Goal: Transaction & Acquisition: Purchase product/service

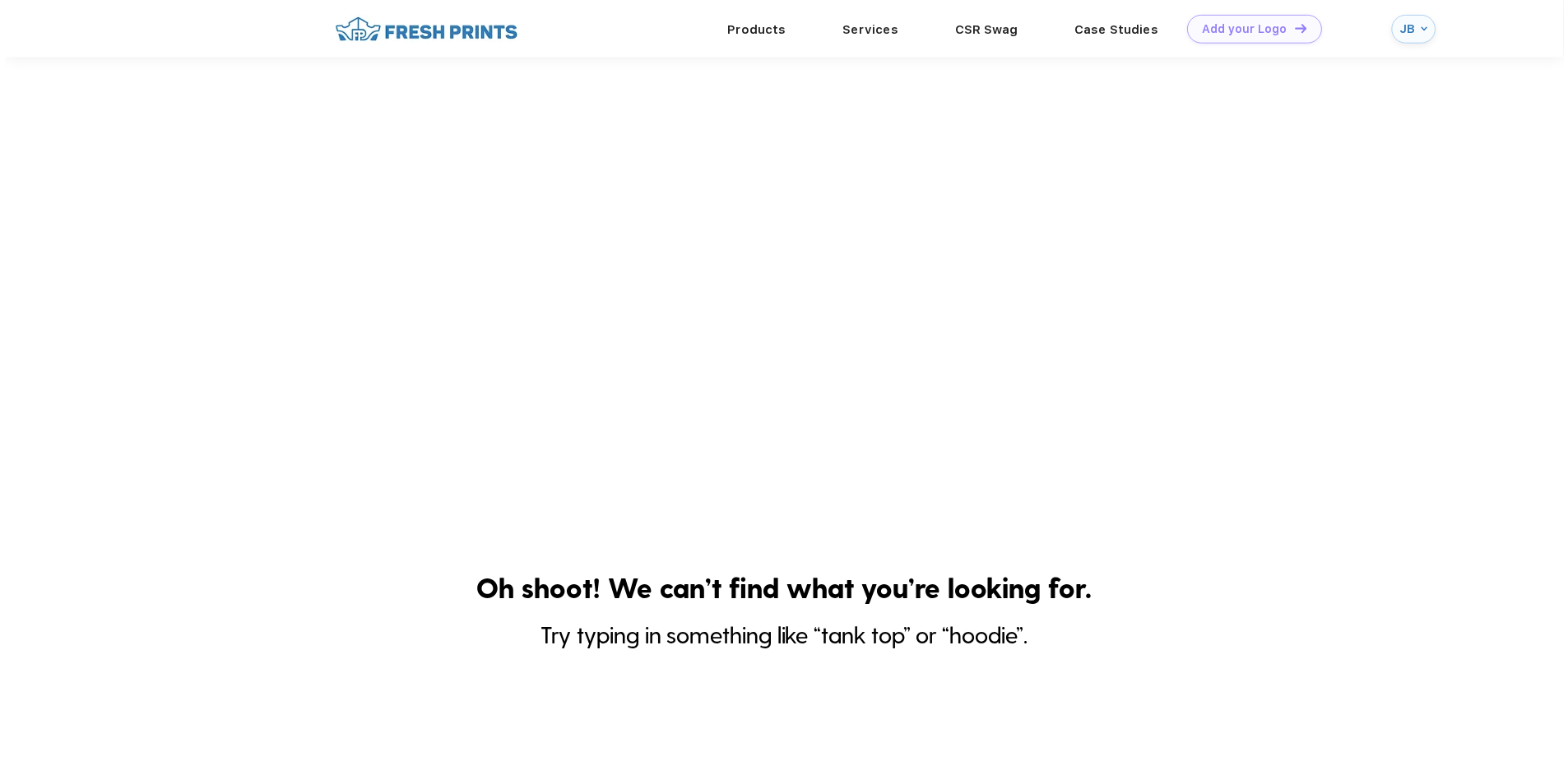
scroll to position [365, 0]
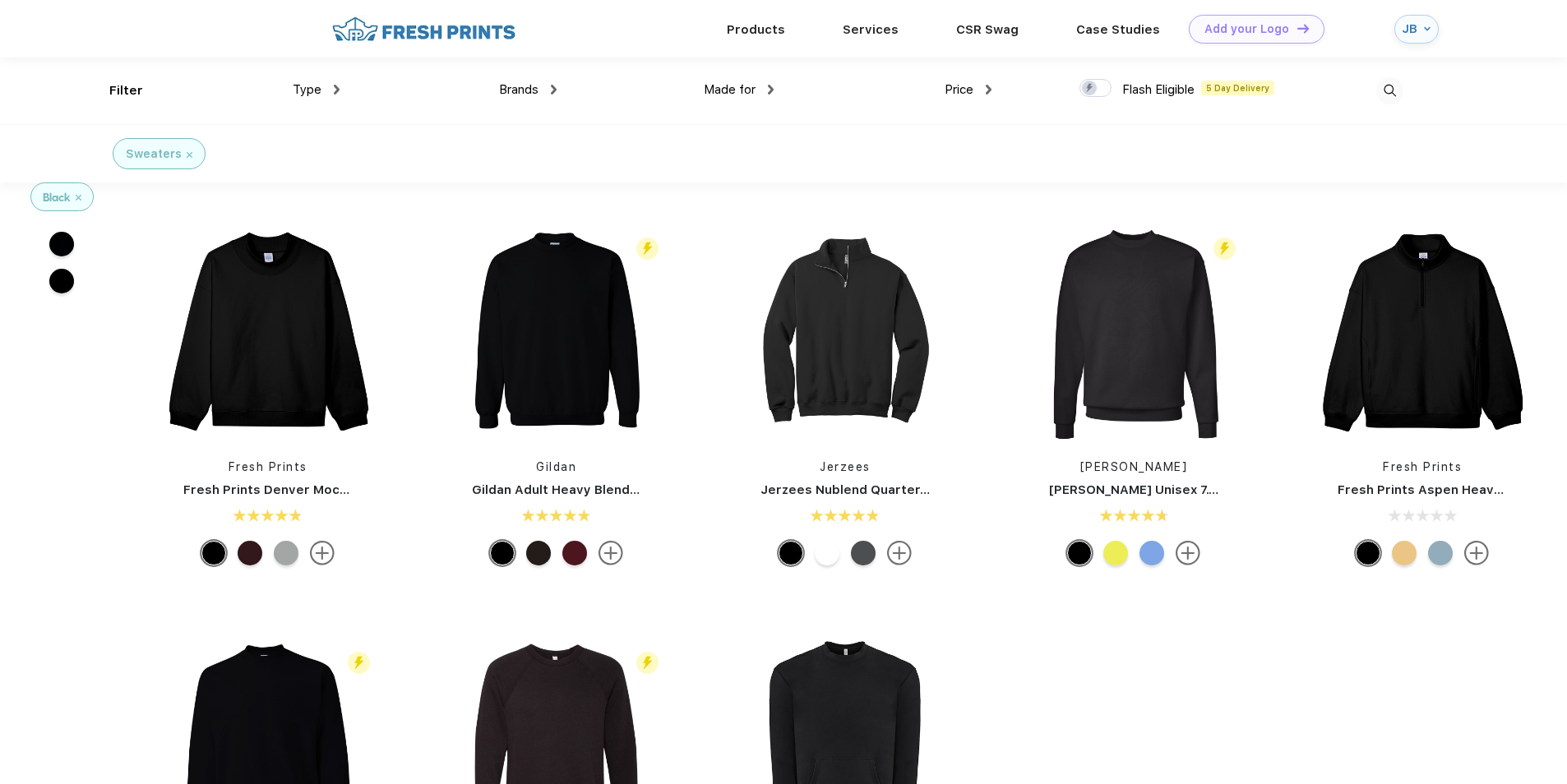
scroll to position [1, 0]
click at [1456, 356] on img at bounding box center [1422, 332] width 219 height 219
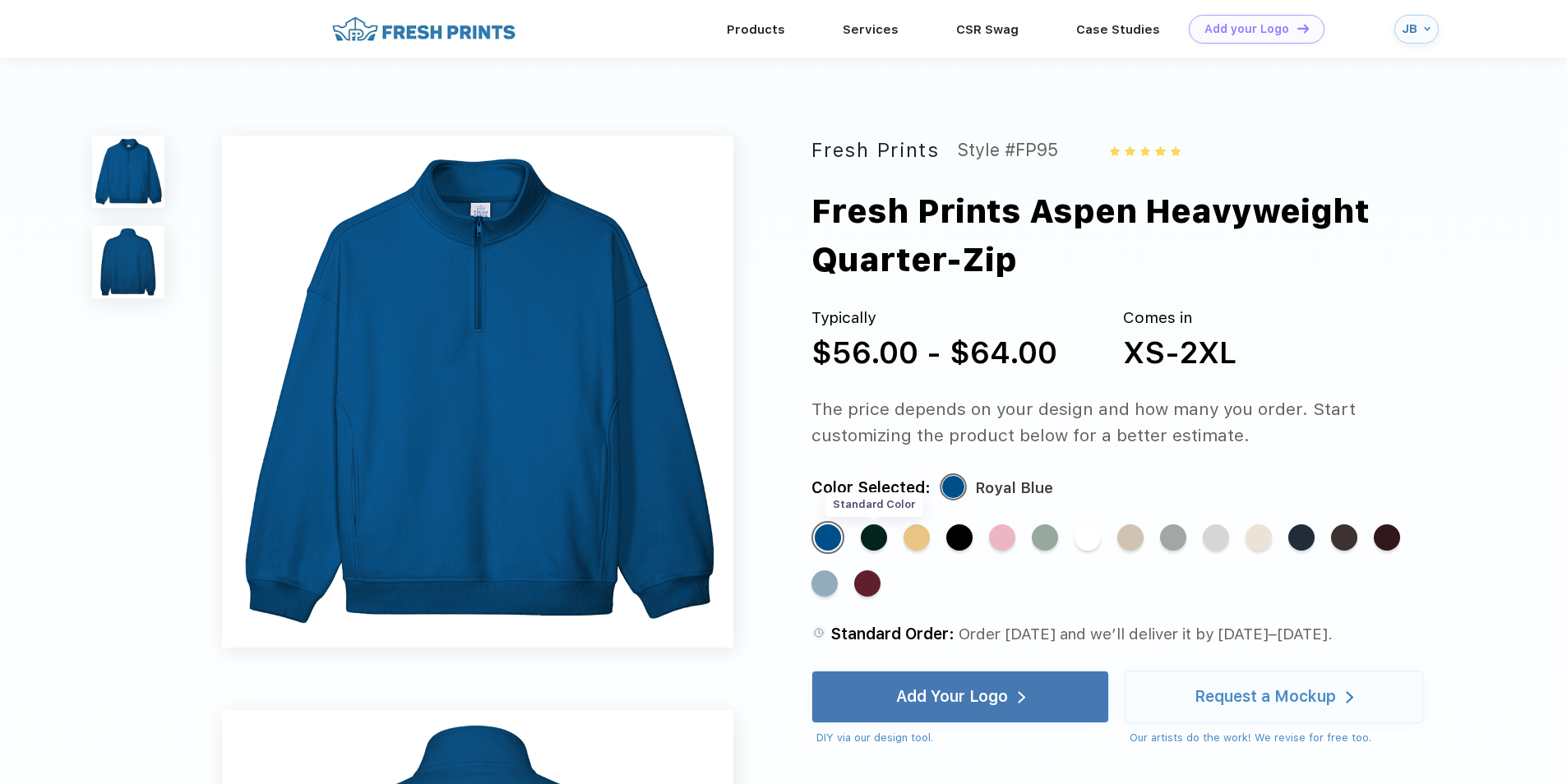
click at [867, 540] on div "Standard Color" at bounding box center [874, 536] width 26 height 26
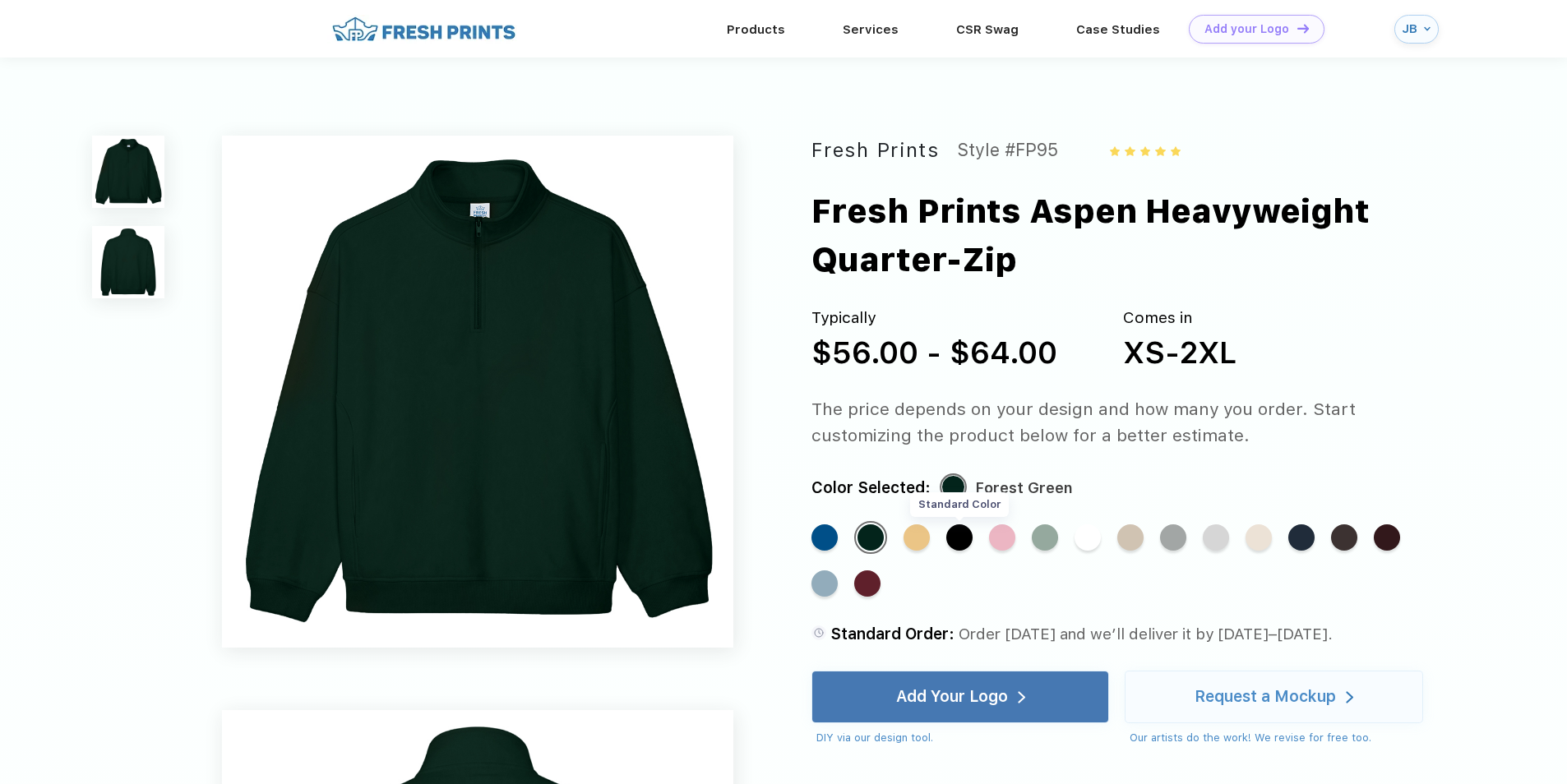
click at [971, 536] on div "Standard Color" at bounding box center [959, 536] width 26 height 26
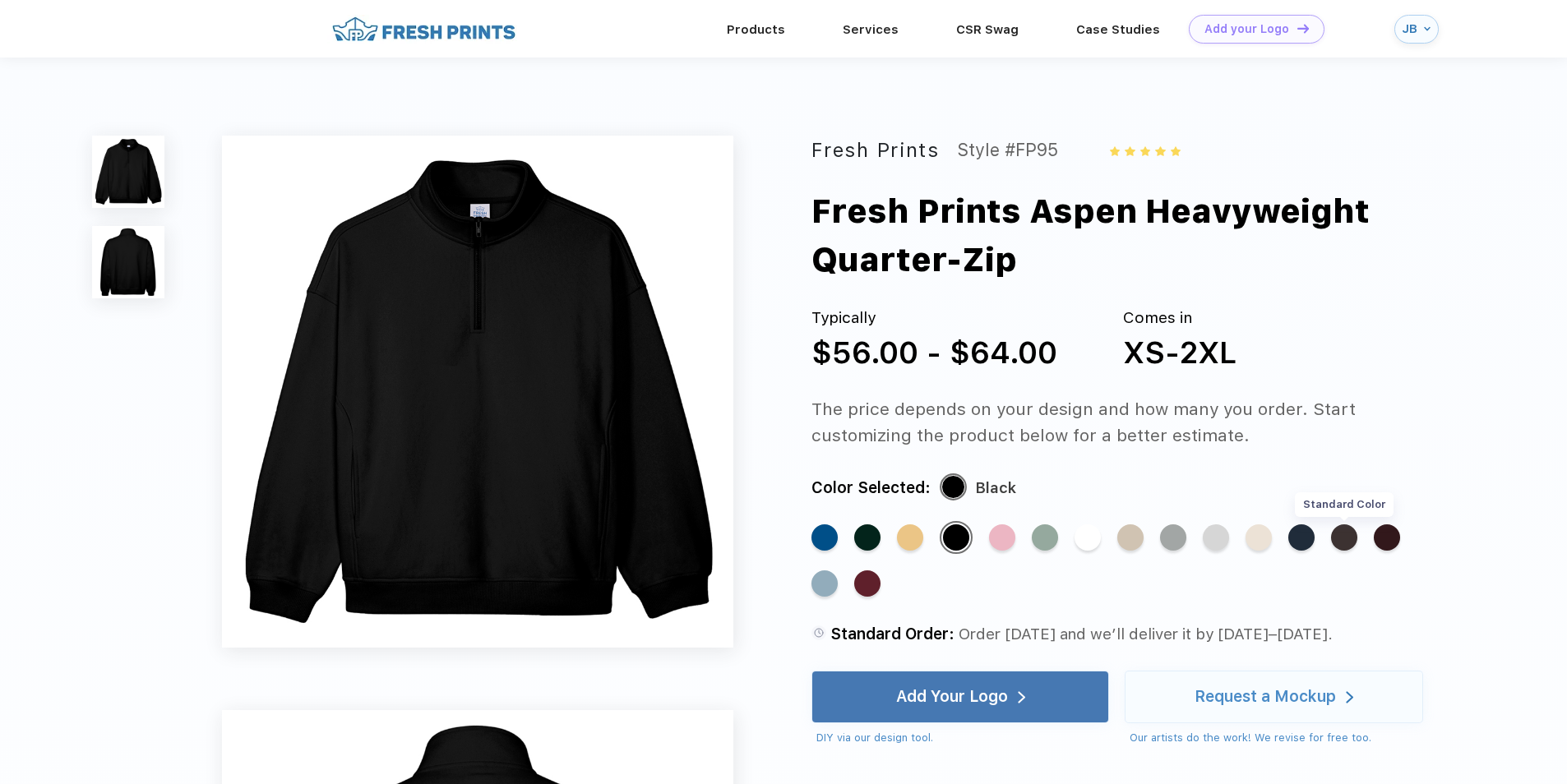
click at [1350, 537] on div "Standard Color" at bounding box center [1344, 536] width 26 height 26
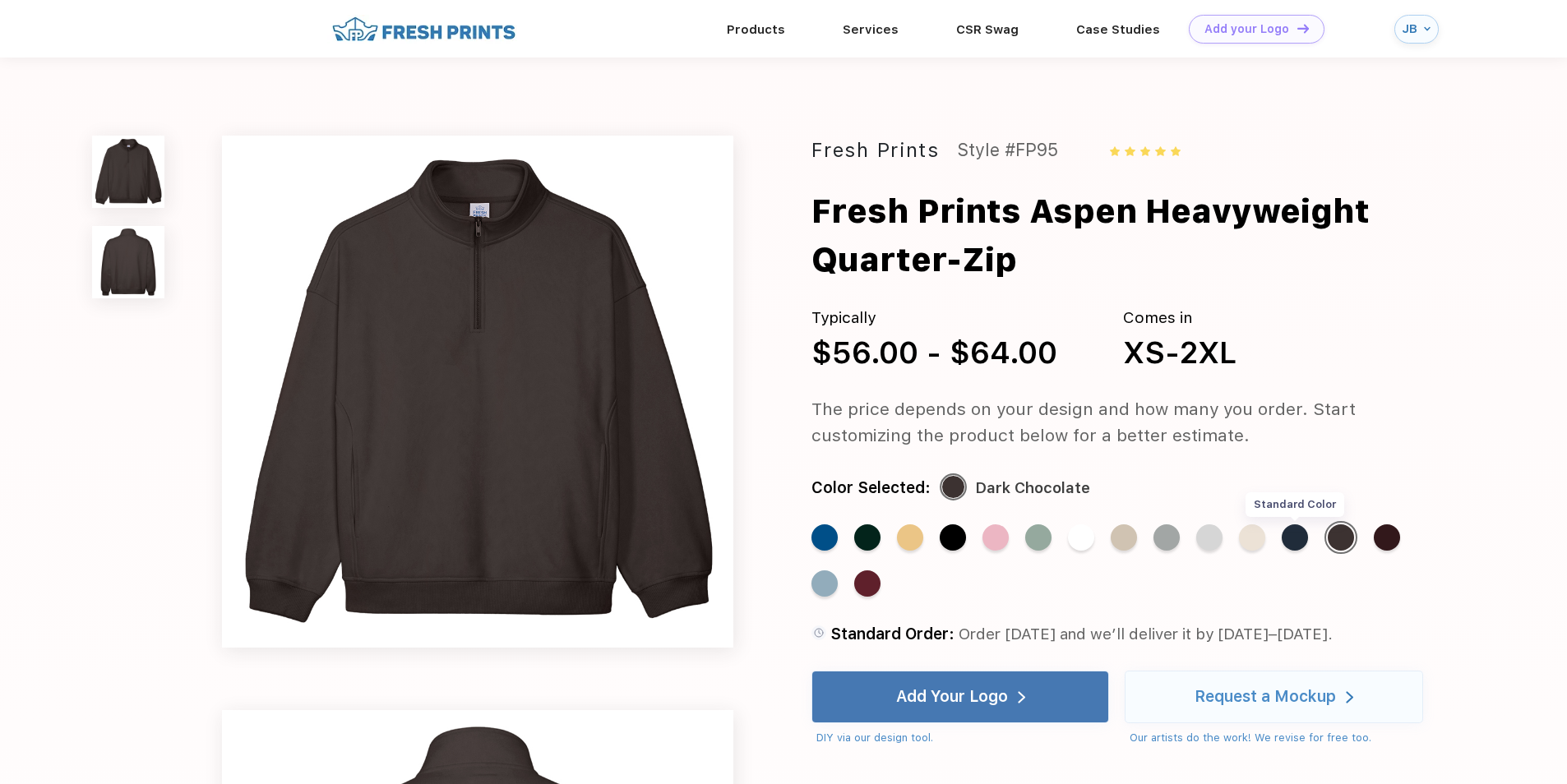
click at [1295, 546] on div "Standard Color" at bounding box center [1294, 536] width 26 height 26
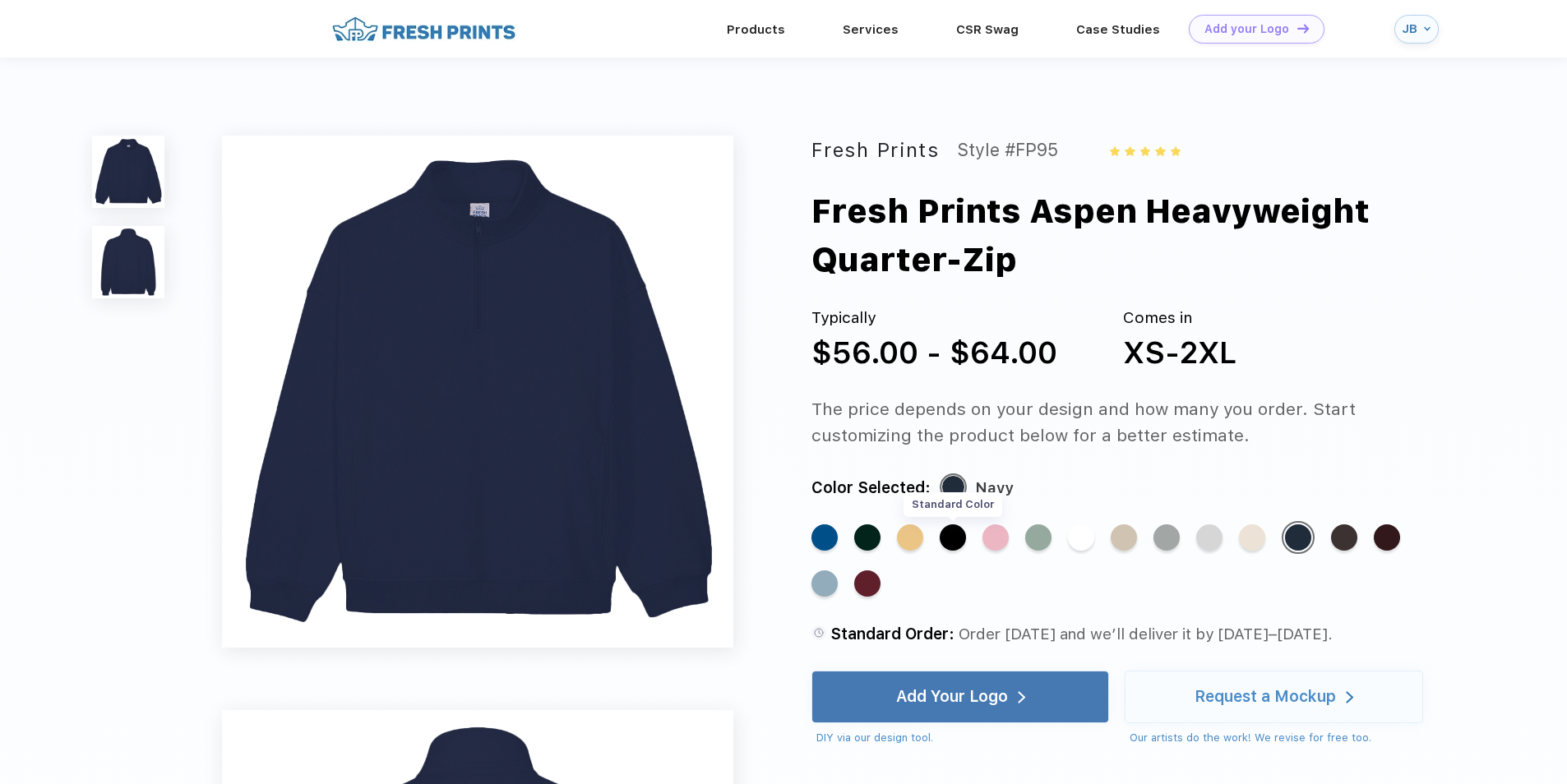
click at [959, 533] on div "Standard Color" at bounding box center [952, 536] width 26 height 26
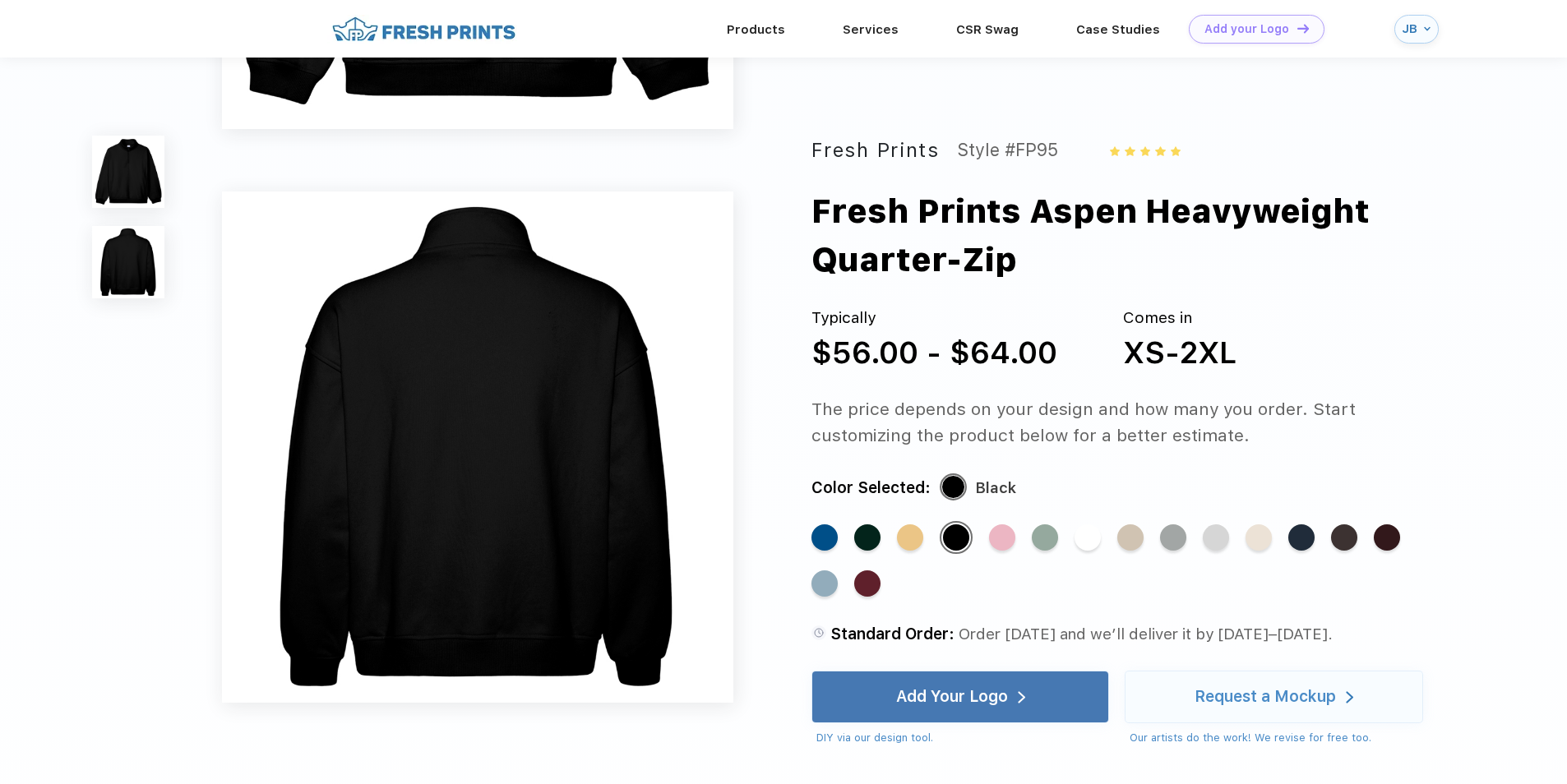
scroll to position [247, 0]
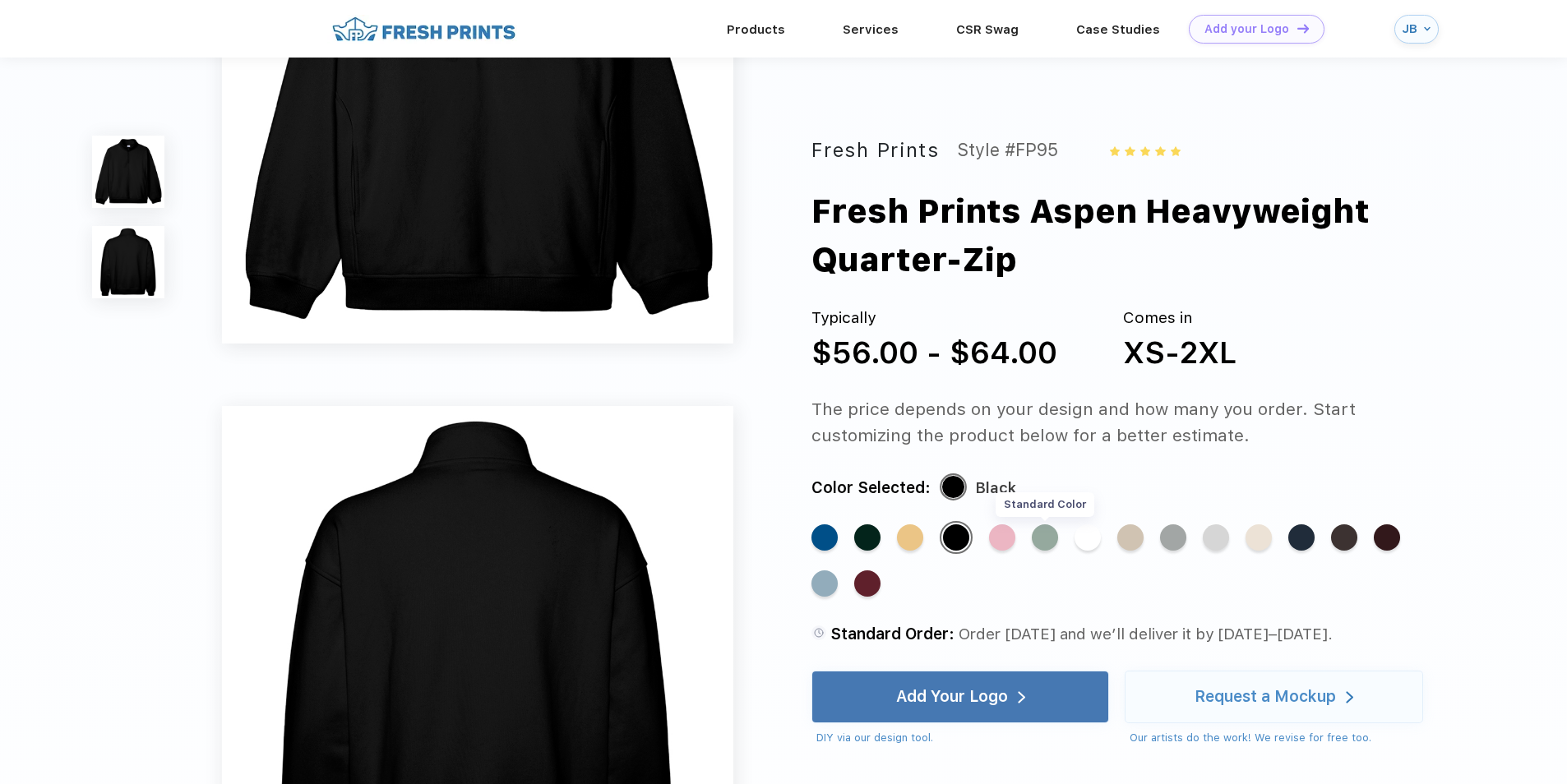
click at [1049, 536] on div "Standard Color" at bounding box center [1044, 536] width 26 height 26
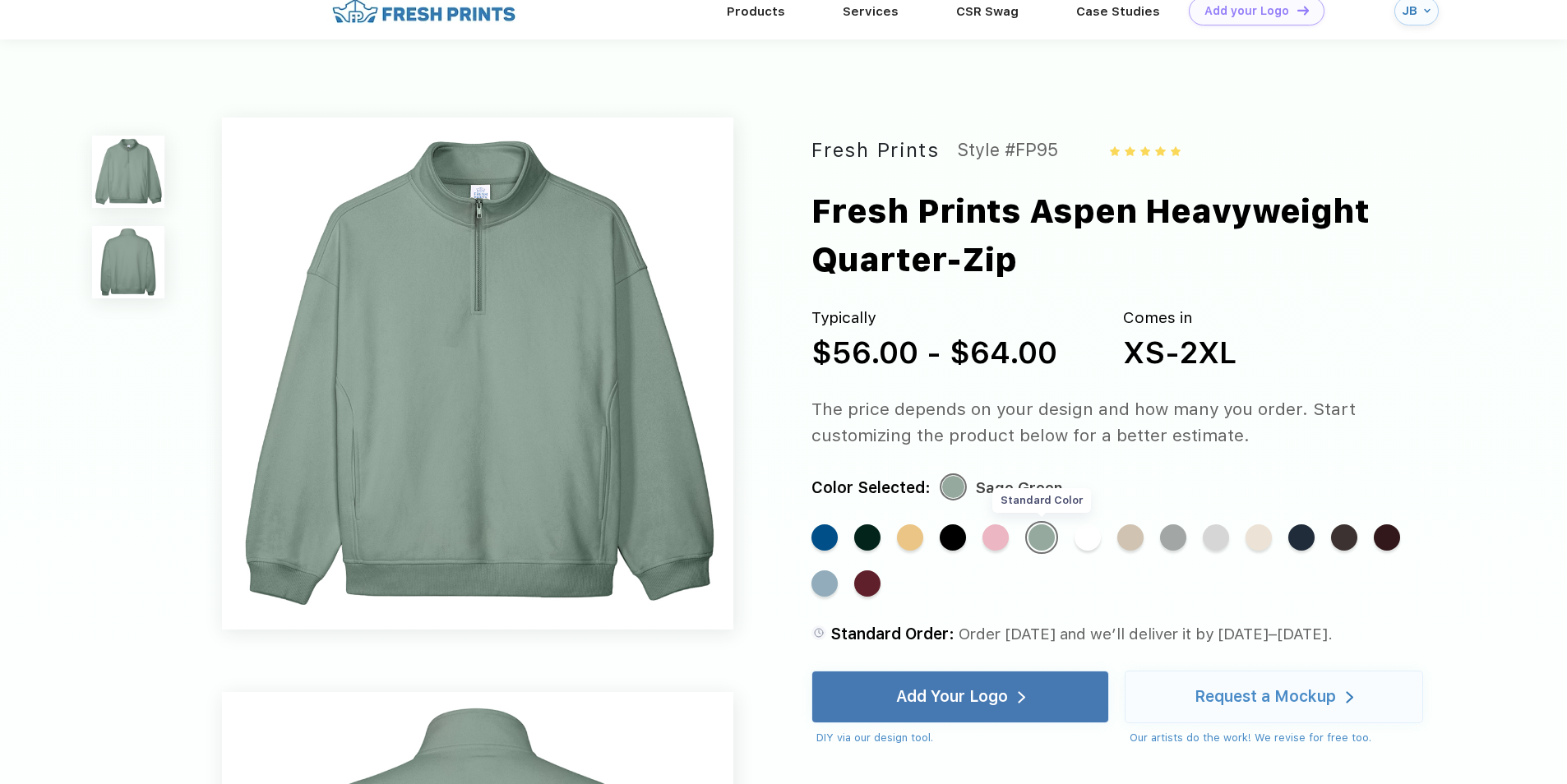
scroll to position [0, 0]
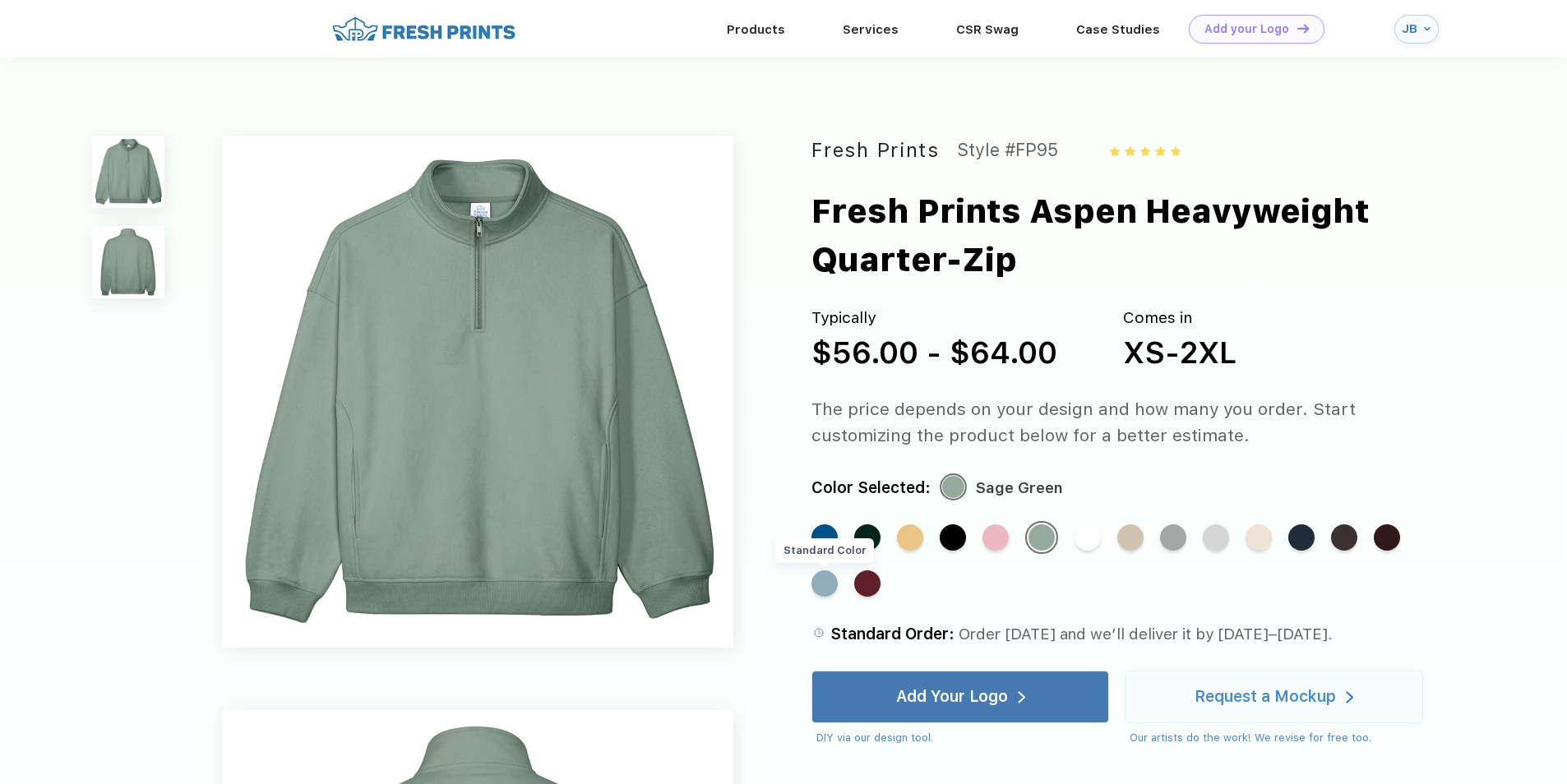
click at [819, 591] on div "Standard Color" at bounding box center [824, 583] width 26 height 26
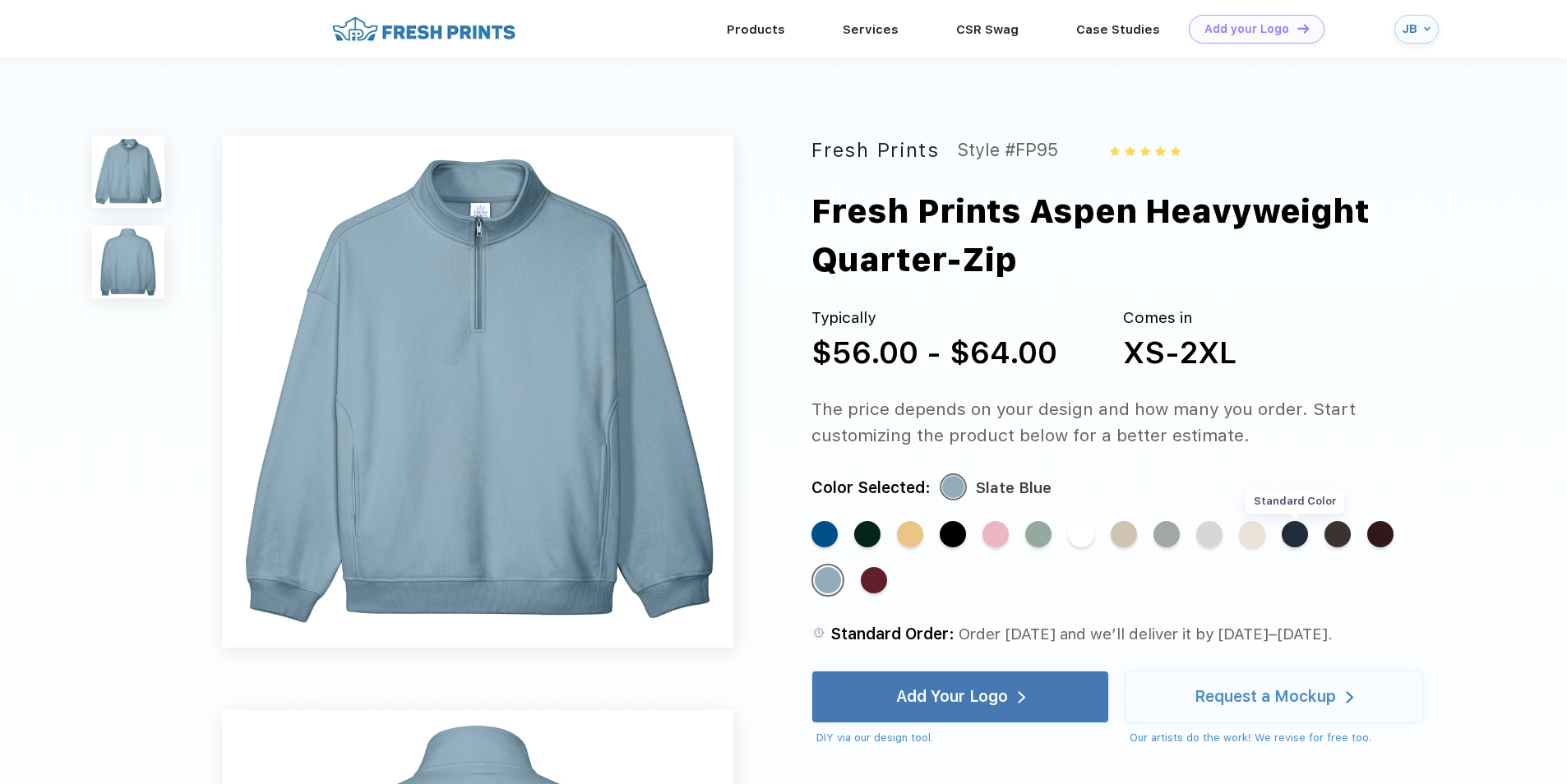
click at [1296, 540] on div "Standard Color" at bounding box center [1294, 534] width 26 height 26
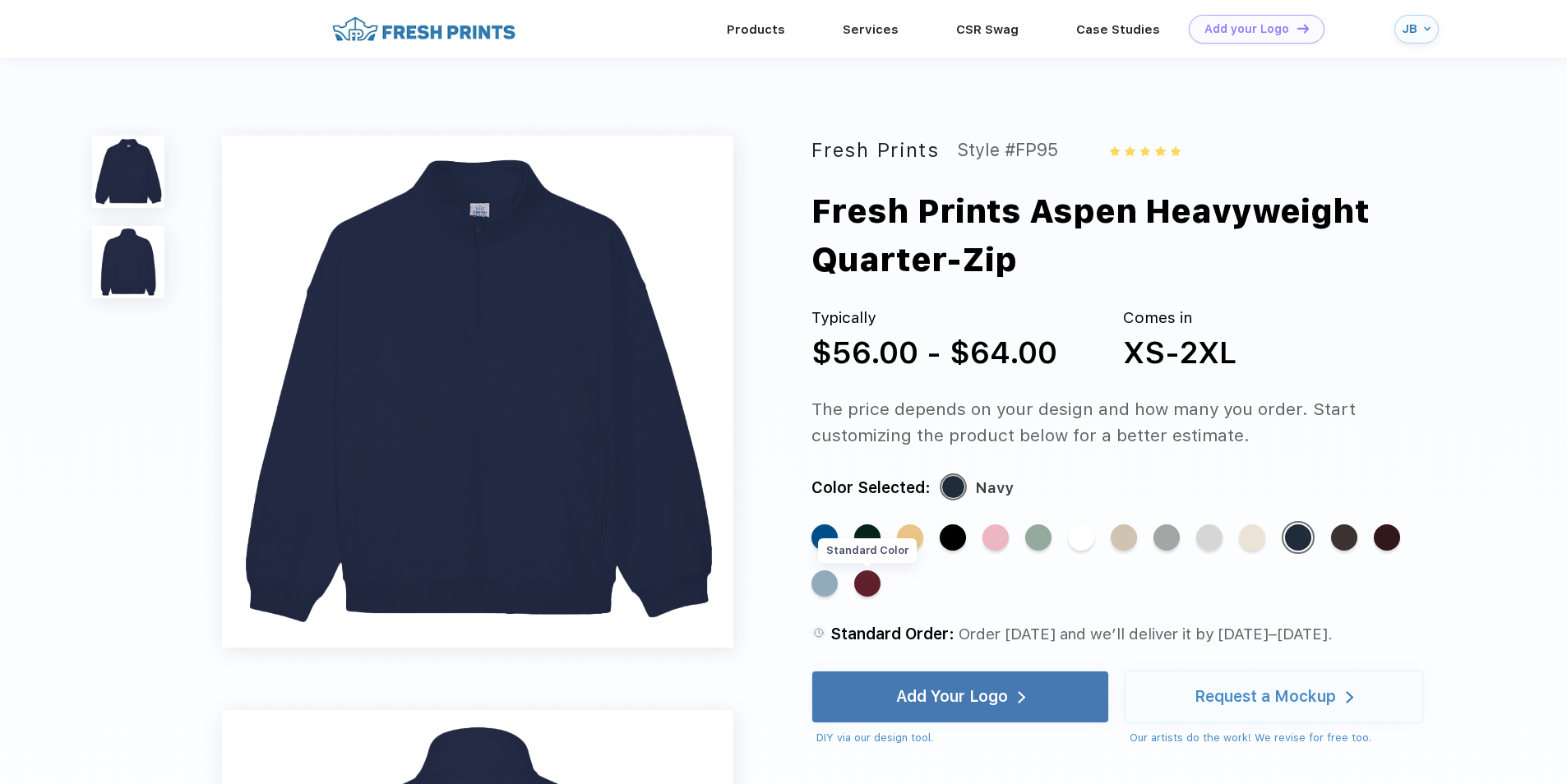
click at [870, 593] on div "Standard Color" at bounding box center [867, 583] width 26 height 26
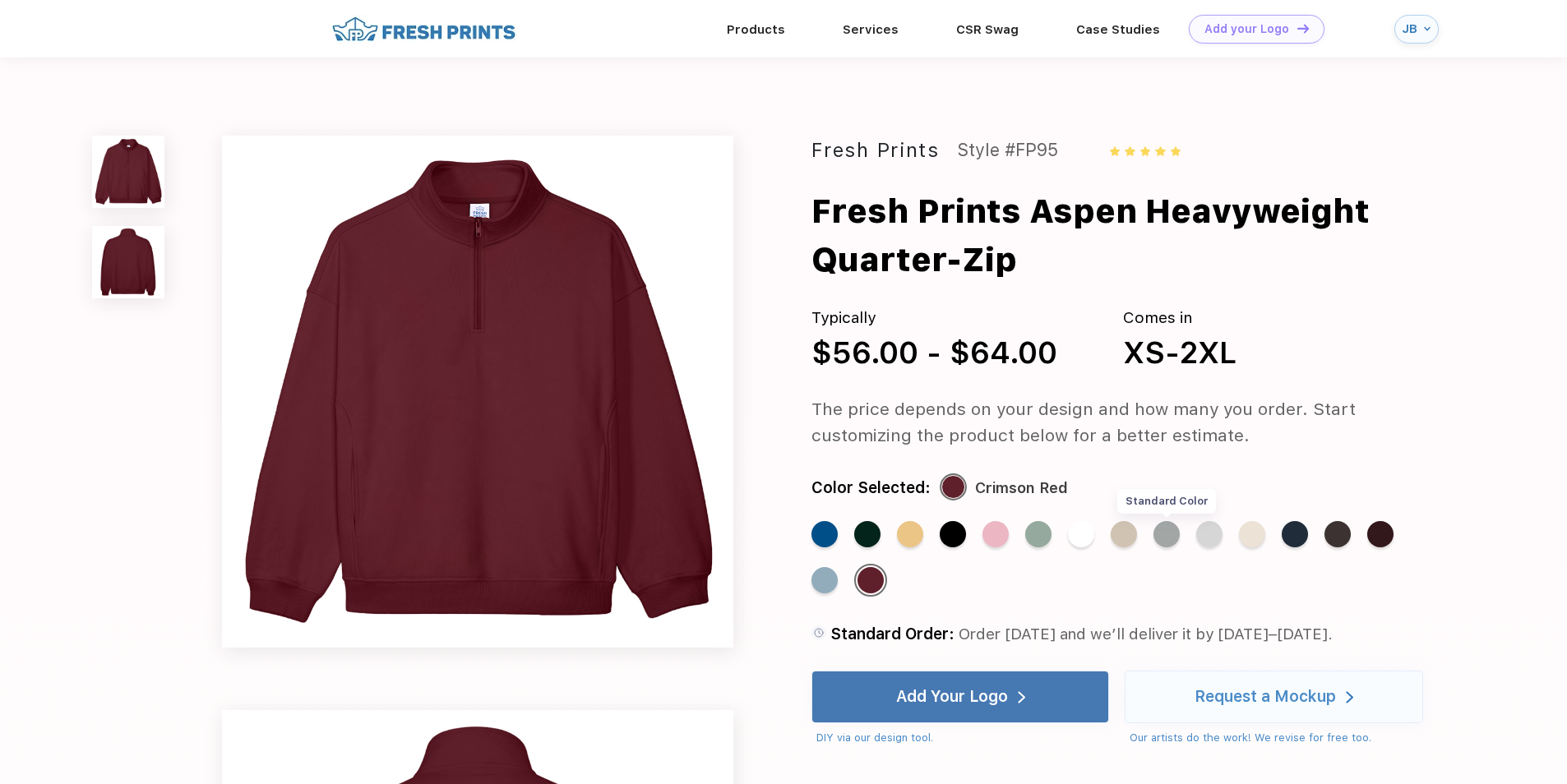
click at [1177, 541] on div "Standard Color" at bounding box center [1166, 534] width 26 height 26
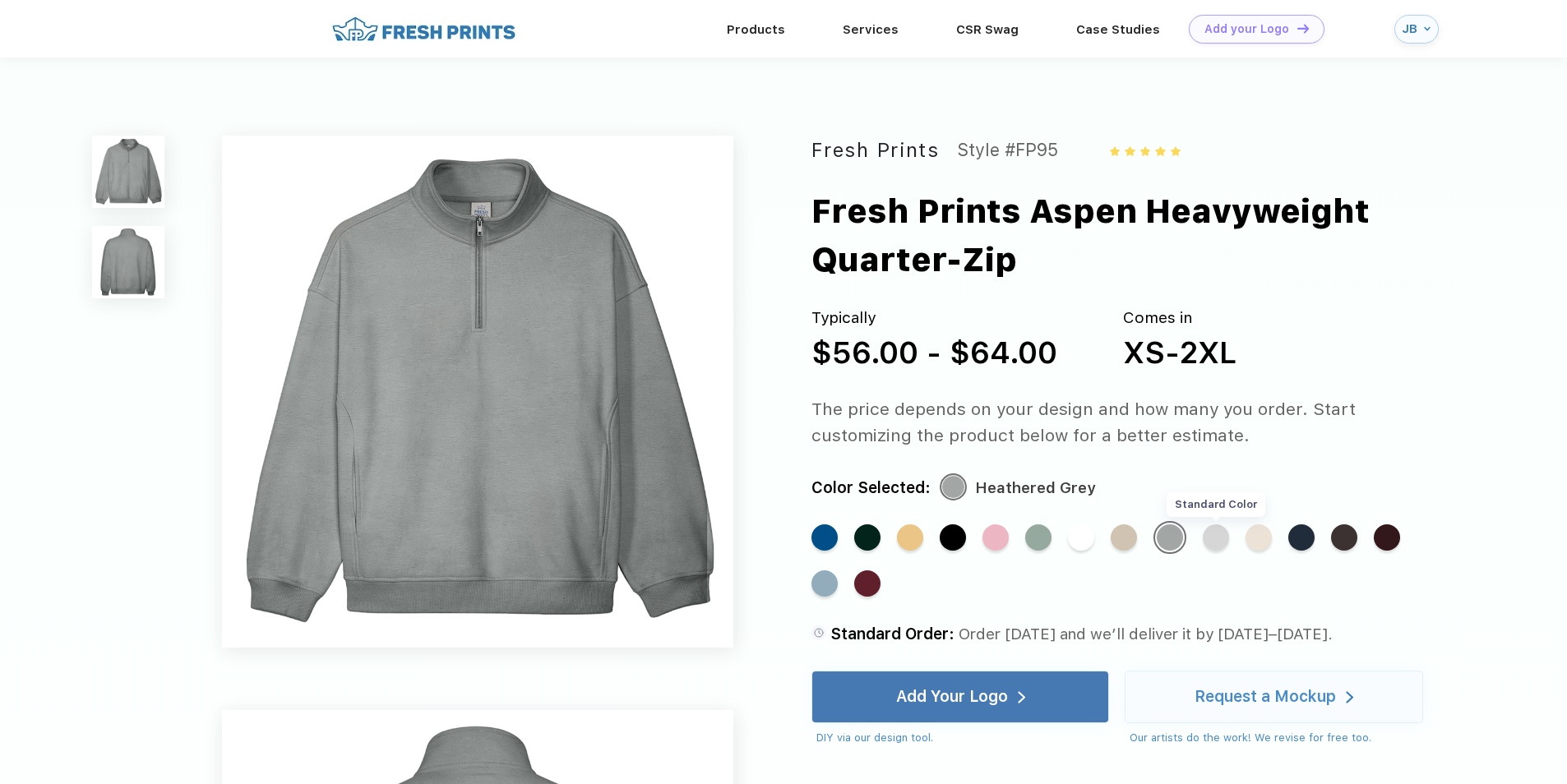
click at [1217, 545] on div "Standard Color" at bounding box center [1215, 536] width 26 height 26
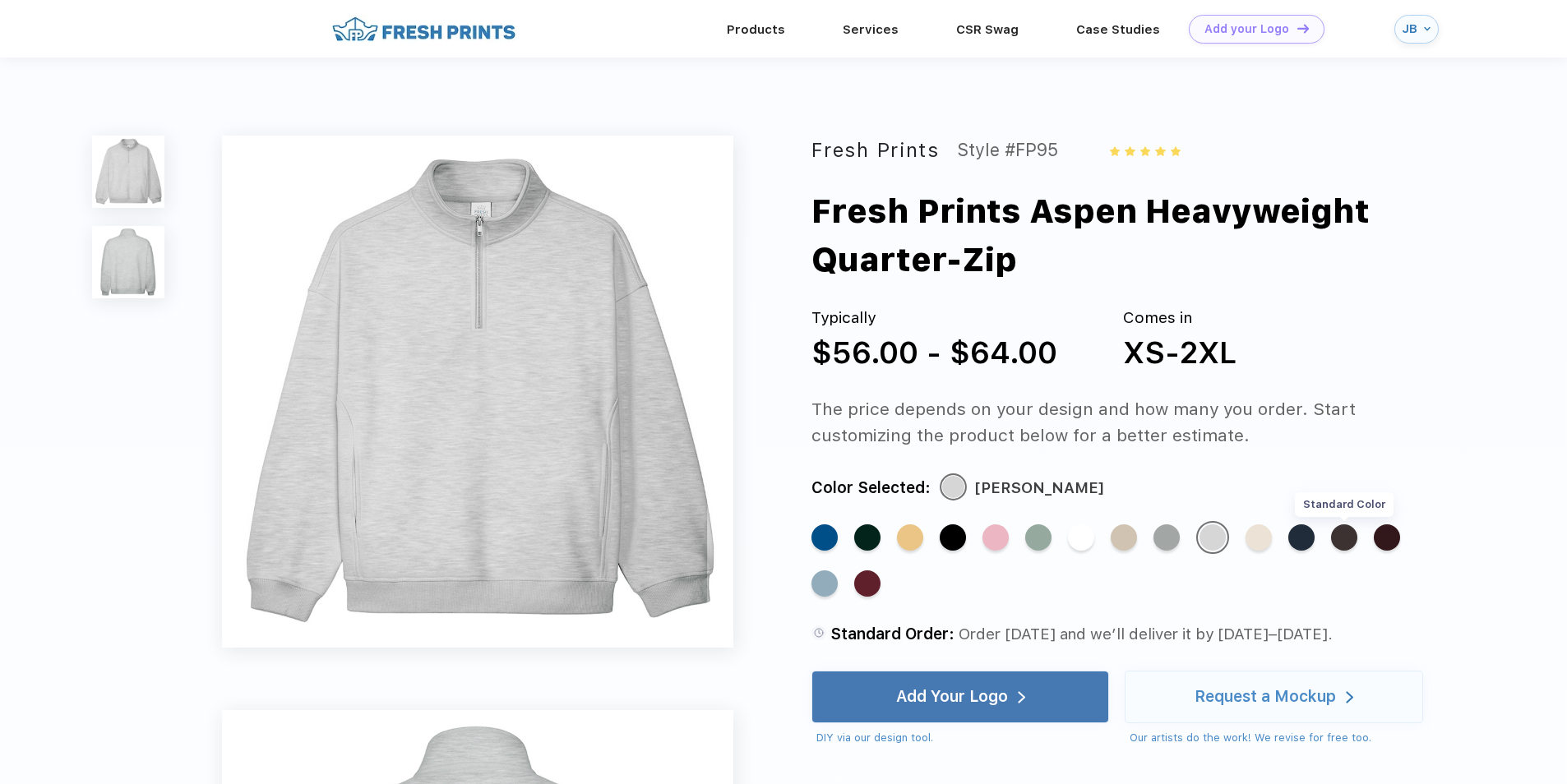
click at [1352, 541] on div "Standard Color" at bounding box center [1344, 536] width 26 height 26
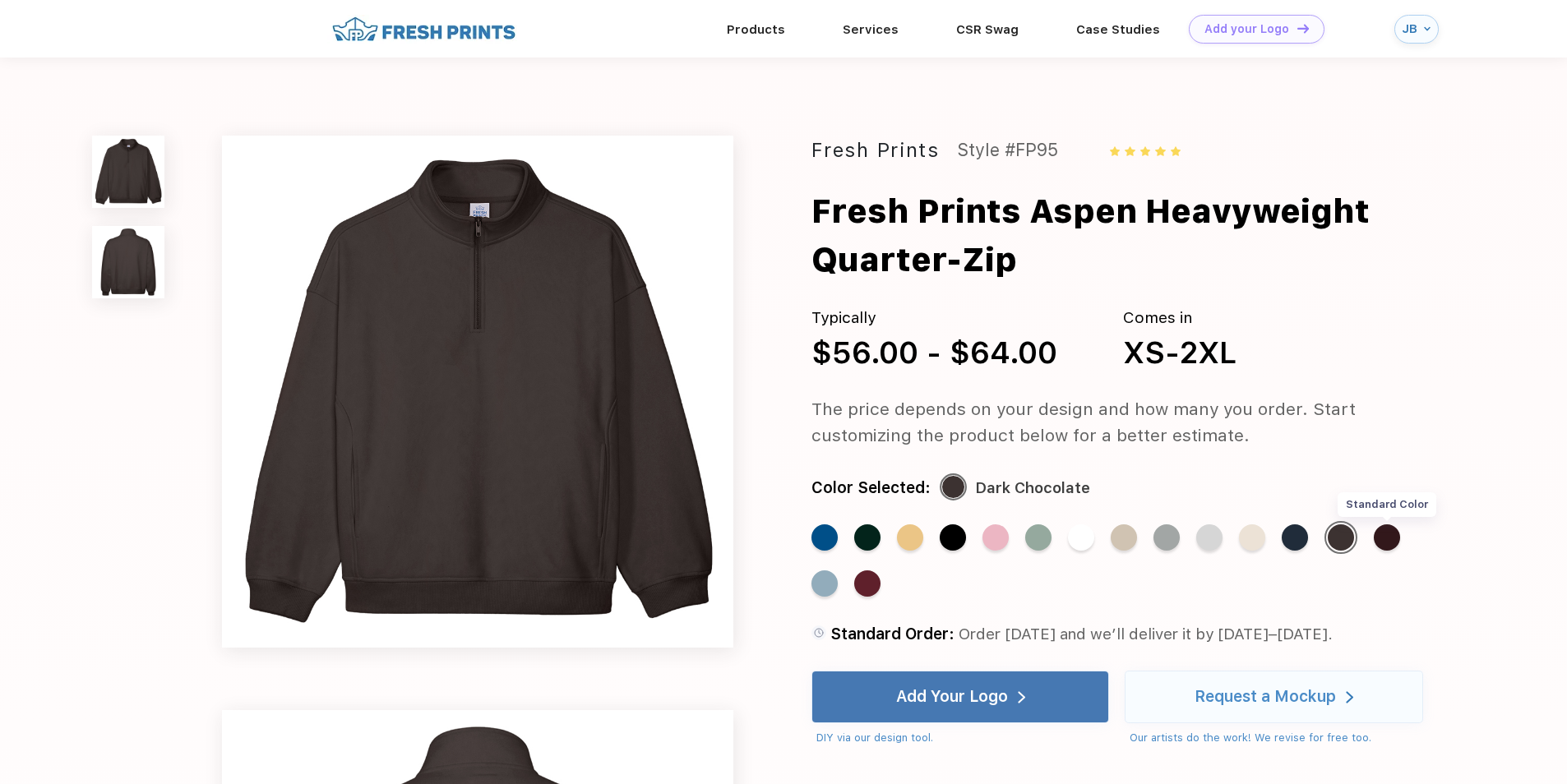
click at [1385, 541] on div "Standard Color" at bounding box center [1386, 536] width 26 height 26
